Goal: Information Seeking & Learning: Learn about a topic

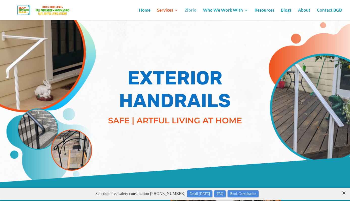
click at [192, 10] on link "Zibrio" at bounding box center [191, 14] width 12 height 12
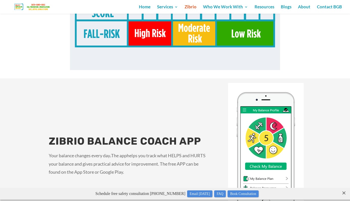
scroll to position [819, 0]
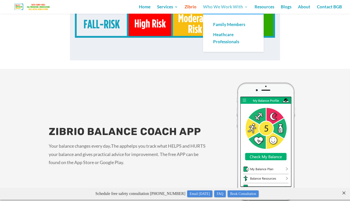
click at [213, 8] on link "Who We Work With" at bounding box center [225, 9] width 45 height 9
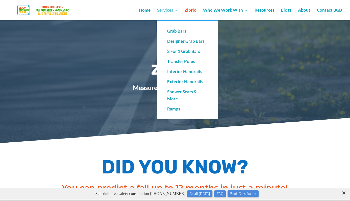
click at [164, 10] on link "Services" at bounding box center [167, 14] width 21 height 12
click at [178, 84] on link "Exterior Handrails" at bounding box center [187, 82] width 51 height 10
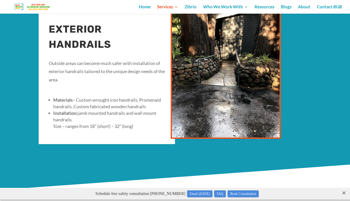
drag, startPoint x: 92, startPoint y: 102, endPoint x: 96, endPoint y: 111, distance: 10.5
click at [96, 111] on ul "Materials – Custom wrought iron handrails, Promenaid handrails, Custom fabricat…" at bounding box center [107, 115] width 116 height 37
drag, startPoint x: 71, startPoint y: 102, endPoint x: 126, endPoint y: 119, distance: 57.9
click at [126, 119] on ul "Materials – Custom wrought iron handrails, Promenaid handrails, Custom fabricat…" at bounding box center [107, 115] width 116 height 37
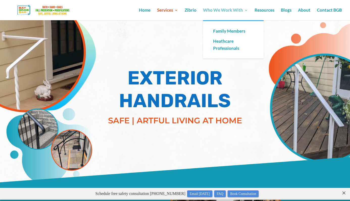
click at [227, 11] on link "Who We Work With" at bounding box center [225, 14] width 45 height 12
click at [234, 34] on link "Family Members" at bounding box center [233, 31] width 51 height 10
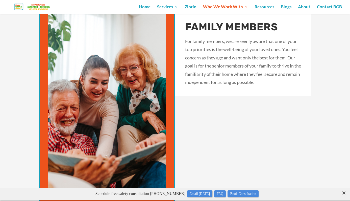
scroll to position [626, 0]
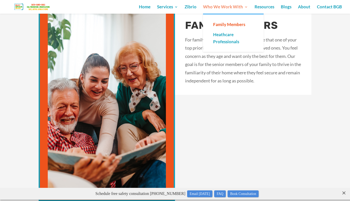
click at [222, 8] on link "Who We Work With" at bounding box center [225, 9] width 45 height 9
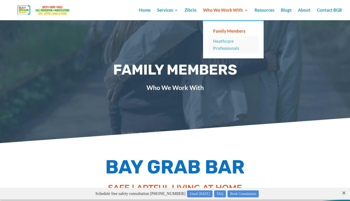
click at [221, 43] on link "Heathcare Professionals" at bounding box center [233, 44] width 51 height 17
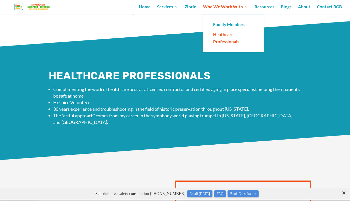
scroll to position [170, 0]
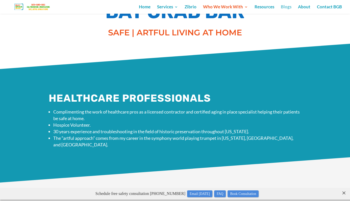
click at [290, 6] on link "Blogs" at bounding box center [286, 9] width 11 height 9
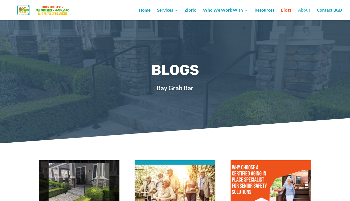
click at [306, 10] on link "About" at bounding box center [304, 14] width 12 height 12
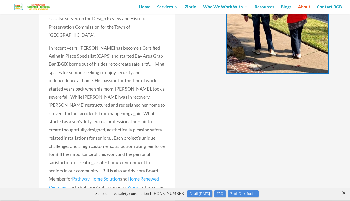
scroll to position [781, 0]
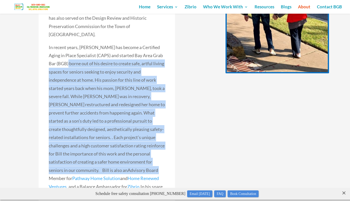
drag, startPoint x: 66, startPoint y: 36, endPoint x: 62, endPoint y: 136, distance: 99.9
click at [62, 136] on p "In recent years, Bill has become a Certified Aging in Place Specialist (CAPS) a…" at bounding box center [107, 129] width 116 height 172
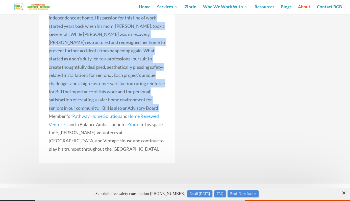
scroll to position [844, 0]
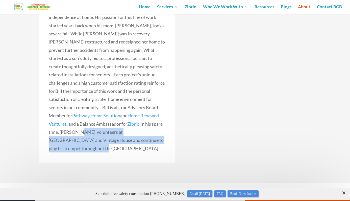
drag, startPoint x: 98, startPoint y: 96, endPoint x: 98, endPoint y: 109, distance: 13.4
click at [98, 109] on p "In recent years, Bill has become a Certified Aging in Place Specialist (CAPS) a…" at bounding box center [107, 67] width 116 height 172
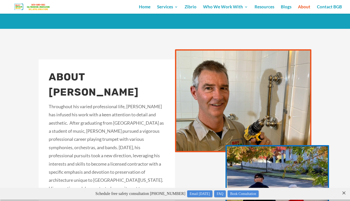
scroll to position [578, 0]
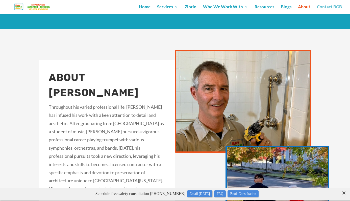
click at [329, 7] on link "Contact BGB" at bounding box center [329, 9] width 25 height 9
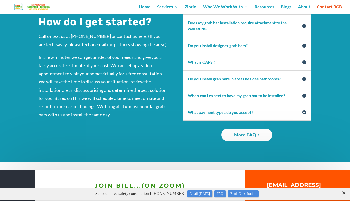
scroll to position [389, 0]
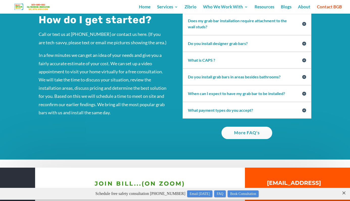
click at [204, 90] on h5 "When can I expect to have my grab bar to be installed?" at bounding box center [247, 93] width 118 height 6
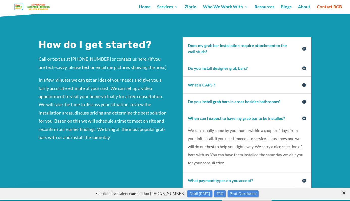
scroll to position [363, 0]
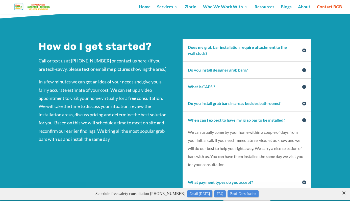
click at [196, 67] on h5 "Do you install designer grab bars?" at bounding box center [247, 70] width 118 height 6
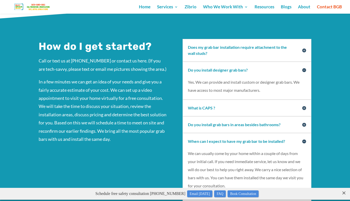
click at [206, 105] on h5 "What is CAPS ?" at bounding box center [247, 108] width 118 height 6
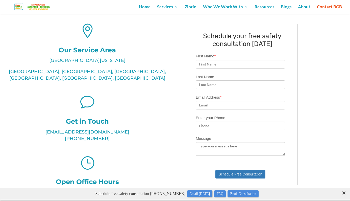
scroll to position [0, 0]
